Goal: Information Seeking & Learning: Learn about a topic

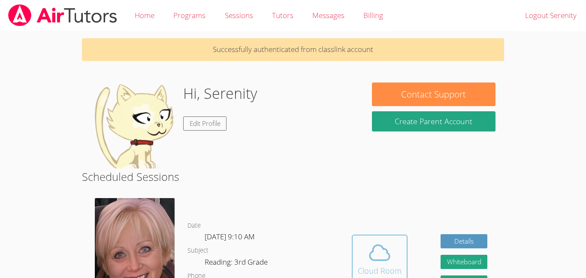
click at [368, 258] on icon at bounding box center [380, 252] width 24 height 24
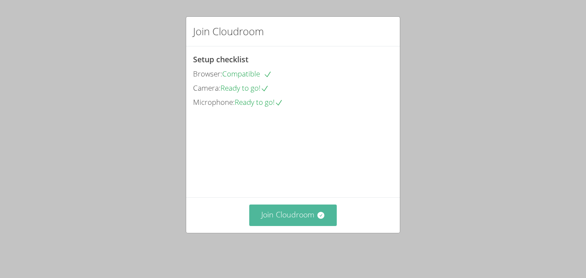
click at [303, 220] on button "Join Cloudroom" at bounding box center [293, 214] width 88 height 21
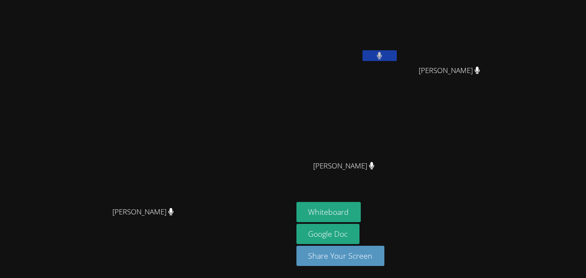
click at [211, 91] on video at bounding box center [146, 121] width 129 height 161
click at [361, 212] on button "Whiteboard" at bounding box center [329, 212] width 65 height 20
click at [399, 138] on video at bounding box center [348, 128] width 102 height 58
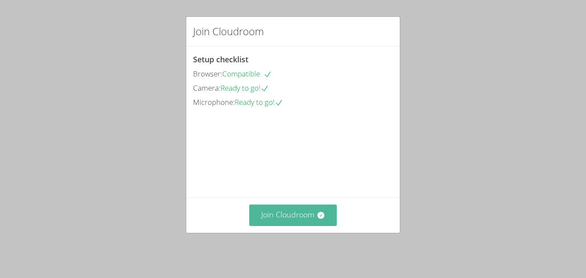
click at [303, 214] on button "Join Cloudroom" at bounding box center [293, 214] width 88 height 21
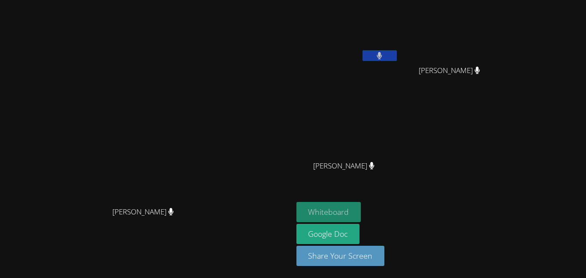
click at [361, 210] on button "Whiteboard" at bounding box center [329, 212] width 65 height 20
drag, startPoint x: 276, startPoint y: 54, endPoint x: 170, endPoint y: 69, distance: 107.1
click at [170, 69] on video at bounding box center [146, 121] width 129 height 161
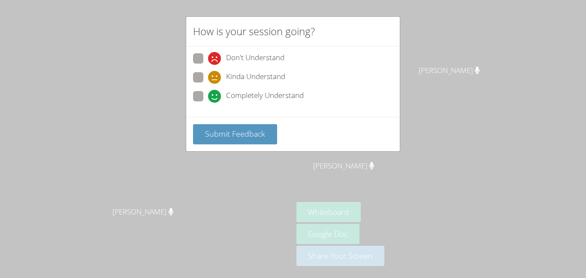
click at [255, 90] on span "Completely Understand" at bounding box center [265, 96] width 78 height 13
click at [215, 91] on input "Completely Understand" at bounding box center [211, 94] width 7 height 7
radio input "true"
click at [258, 115] on div "Don't Understand Kinda Understand Completely Understand" at bounding box center [293, 81] width 214 height 70
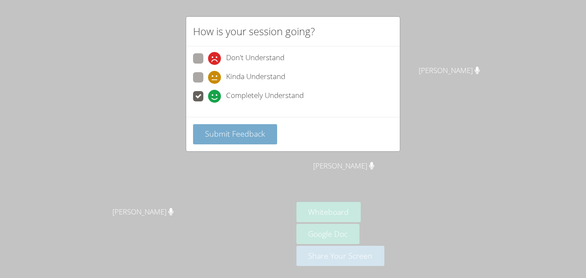
click at [261, 134] on span "Submit Feedback" at bounding box center [235, 133] width 60 height 10
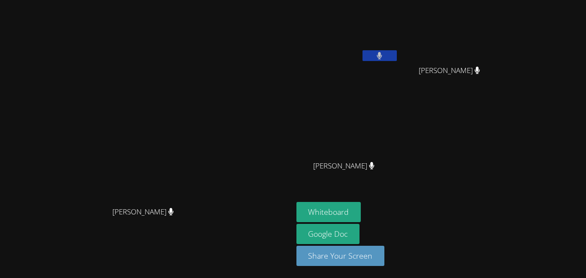
click at [397, 52] on button at bounding box center [380, 55] width 34 height 11
click at [491, 124] on div "Serenity Sierra [PERSON_NAME] [PERSON_NAME] [PERSON_NAME] [PERSON_NAME]" at bounding box center [401, 96] width 208 height 187
click at [384, 58] on icon at bounding box center [379, 55] width 9 height 7
click at [361, 207] on button "Whiteboard" at bounding box center [329, 212] width 65 height 20
